Goal: Find specific page/section: Find specific page/section

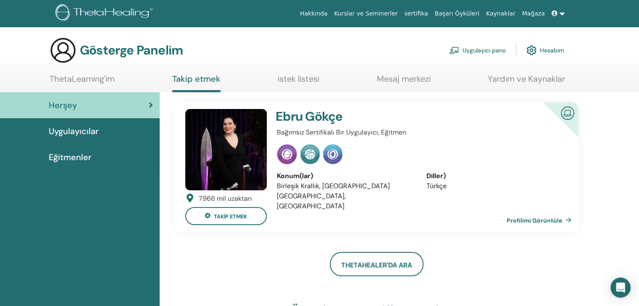
click at [149, 101] on icon at bounding box center [151, 105] width 4 height 8
click at [555, 214] on link "Profilimi Görüntüle" at bounding box center [540, 220] width 68 height 17
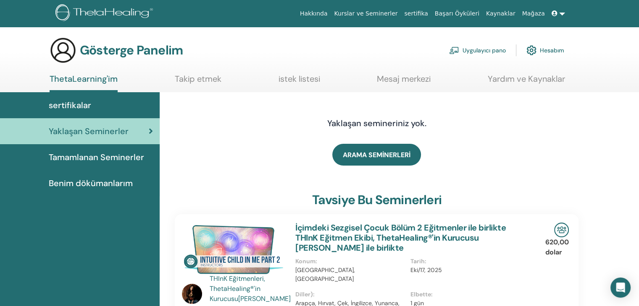
click at [81, 181] on font "Benim dökümanlarım" at bounding box center [91, 183] width 84 height 11
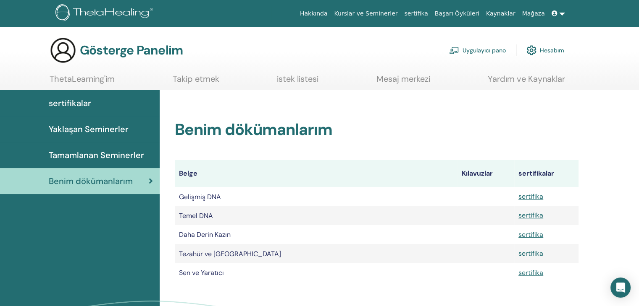
click at [534, 254] on font "sertifika" at bounding box center [530, 253] width 25 height 9
